Goal: Task Accomplishment & Management: Use online tool/utility

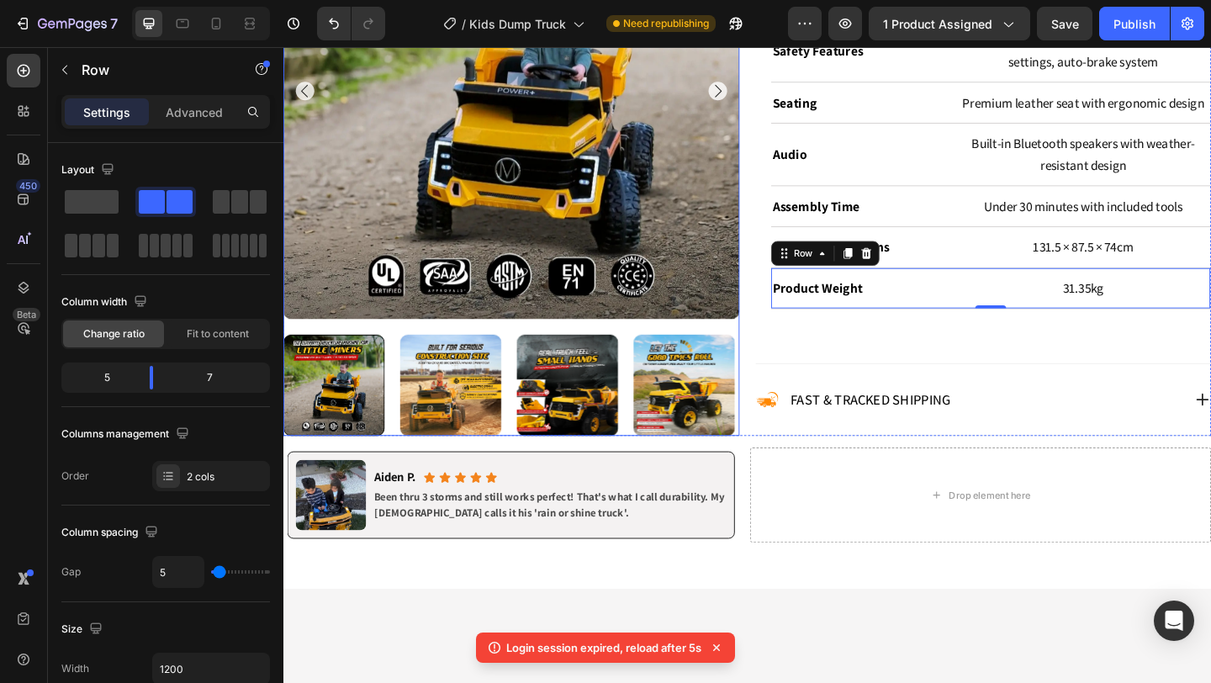
scroll to position [1677, 0]
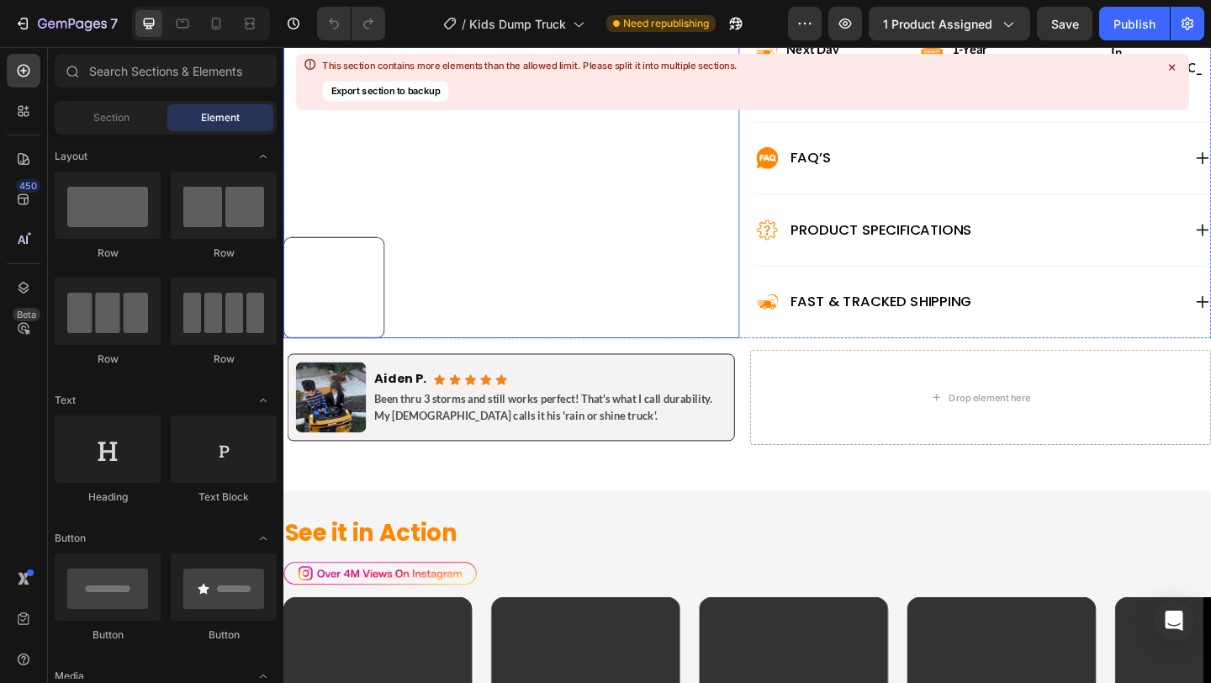
scroll to position [903, 0]
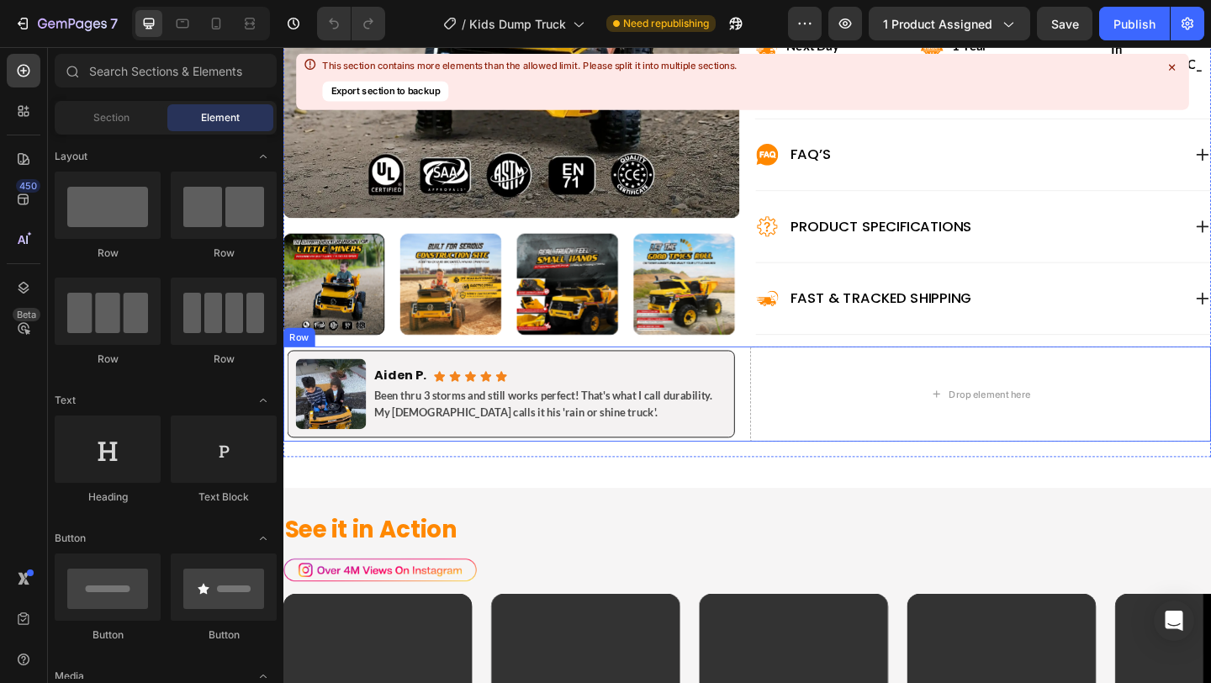
click at [780, 390] on div "Image Aiden P. Heading Icon Icon Icon Icon Icon Icon List Row Been thru 3 storm…" at bounding box center [787, 424] width 1009 height 103
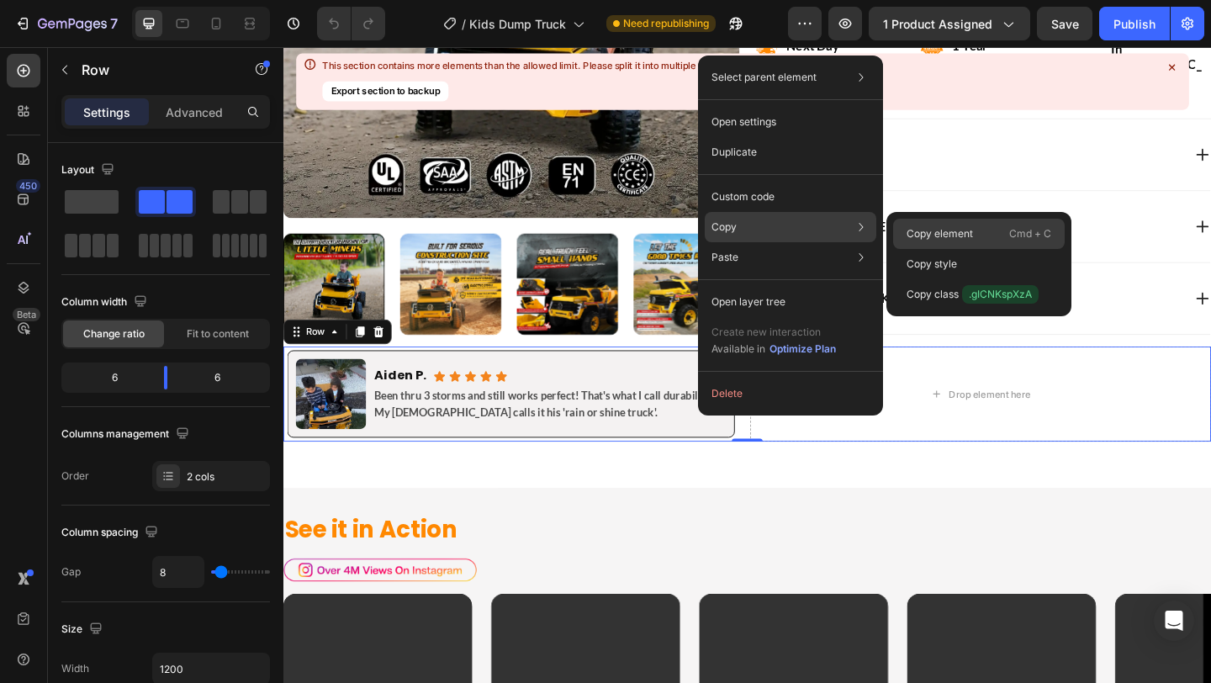
click at [938, 230] on p "Copy element" at bounding box center [940, 233] width 66 height 15
